Goal: Ask a question

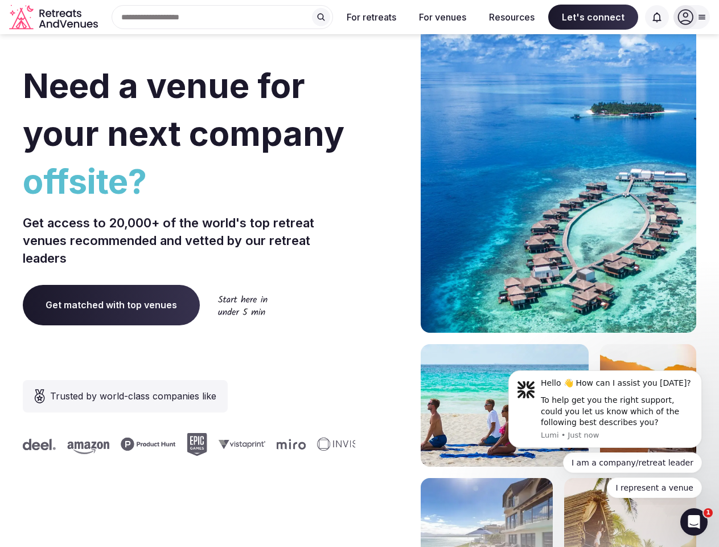
click at [359, 273] on div "Need a venue for your next company offsite? Get access to 20,000+ of the world'…" at bounding box center [360, 341] width 674 height 686
click at [223, 17] on div "Search Popular Destinations [GEOGRAPHIC_DATA], [GEOGRAPHIC_DATA] [GEOGRAPHIC_DA…" at bounding box center [218, 17] width 231 height 24
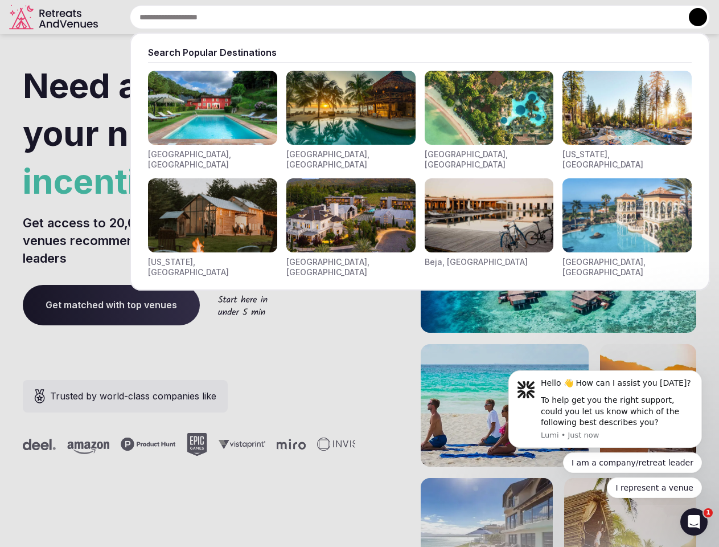
click at [321, 17] on input "text" at bounding box center [420, 17] width 580 height 24
click at [372, 17] on input "text" at bounding box center [420, 17] width 580 height 24
click at [443, 17] on input "text" at bounding box center [420, 17] width 580 height 24
click at [512, 17] on input "text" at bounding box center [420, 17] width 580 height 24
click at [594, 17] on input "text" at bounding box center [420, 17] width 580 height 24
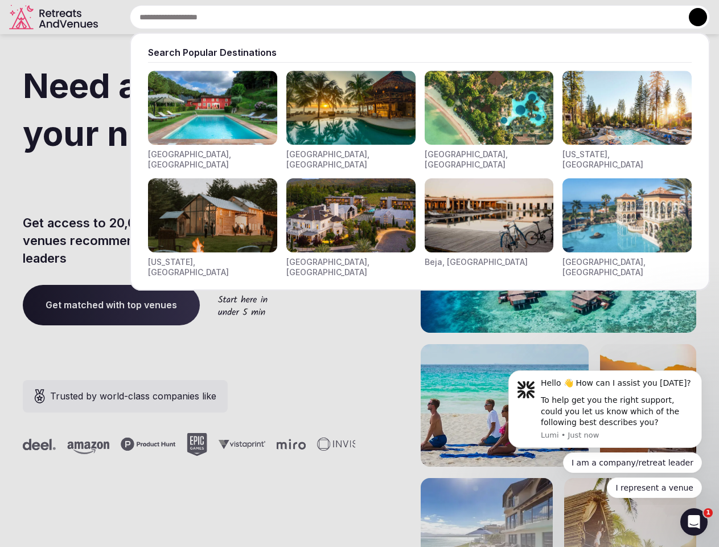
click at [657, 17] on input "text" at bounding box center [420, 17] width 580 height 24
click at [692, 17] on button at bounding box center [698, 17] width 18 height 18
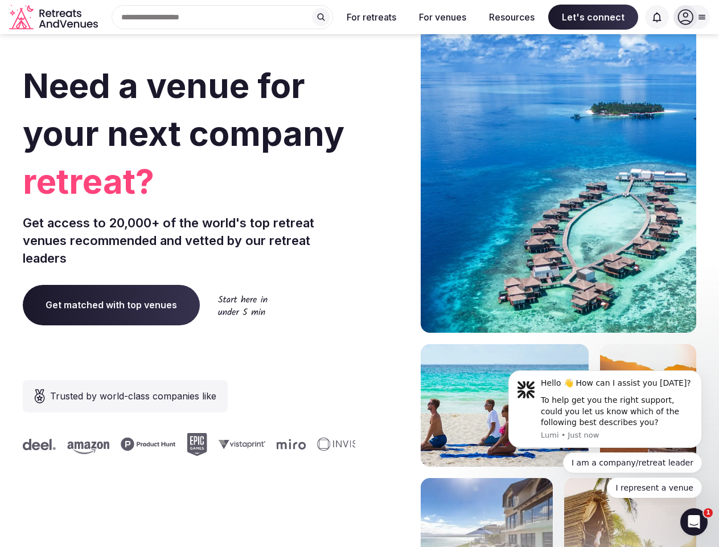
click at [606, 409] on div "To help get you the right support, could you let us know which of the following…" at bounding box center [617, 412] width 153 height 34
